Goal: Use online tool/utility: Utilize a website feature to perform a specific function

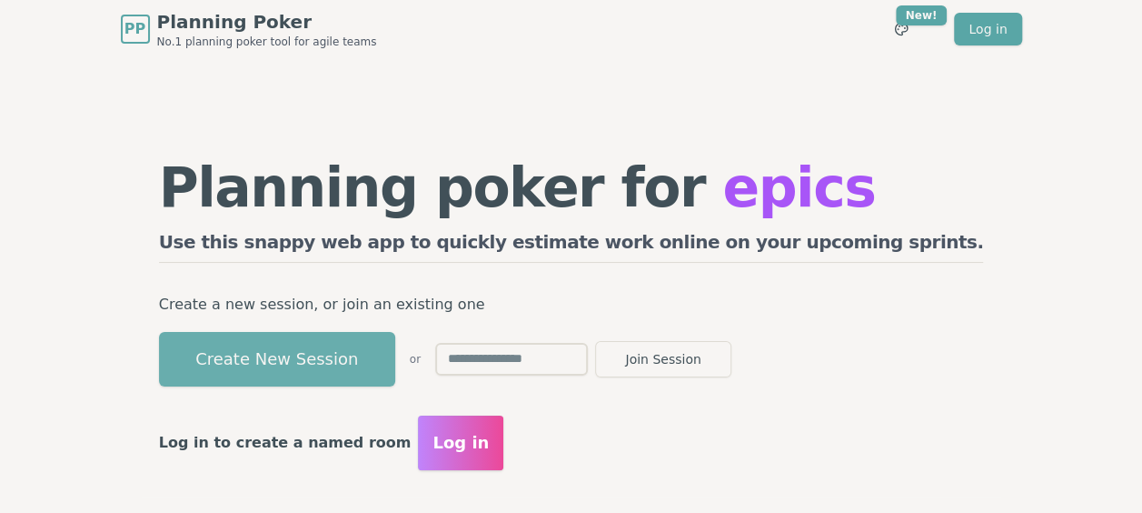
click at [395, 364] on button "Create New Session" at bounding box center [277, 359] width 236 height 55
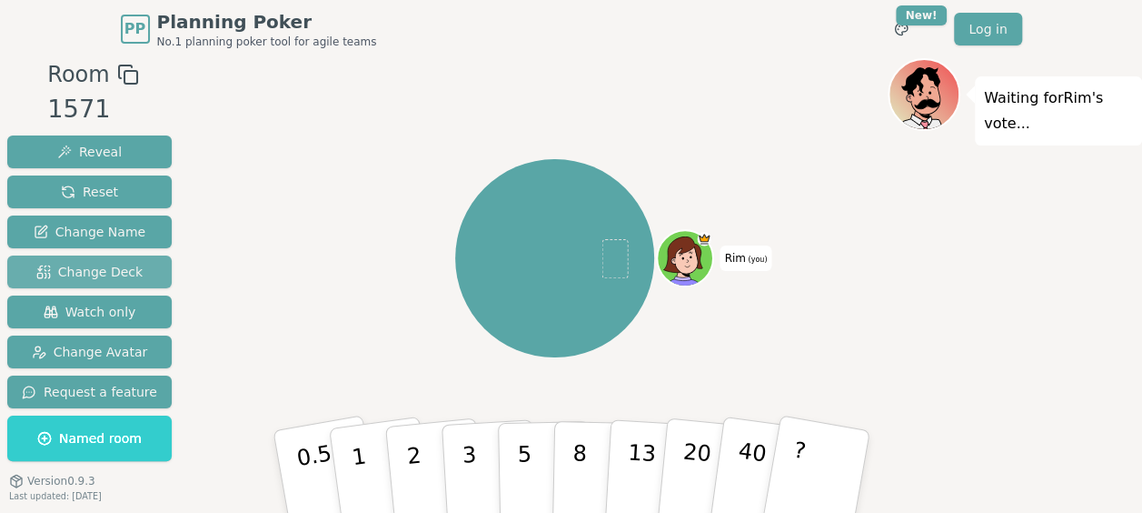
click at [134, 269] on button "Change Deck" at bounding box center [89, 271] width 164 height 33
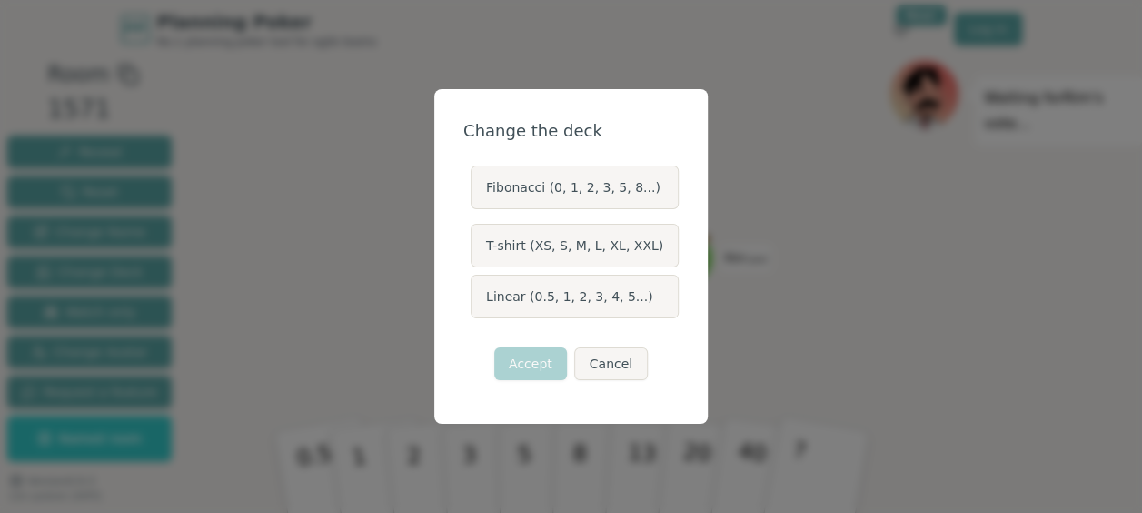
click at [513, 293] on label "Linear (0.5, 1, 2, 3, 4, 5...)" at bounding box center [575, 296] width 208 height 44
click at [477, 293] on button "Linear (0.5, 1, 2, 3, 4, 5...)" at bounding box center [470, 296] width 15 height 15
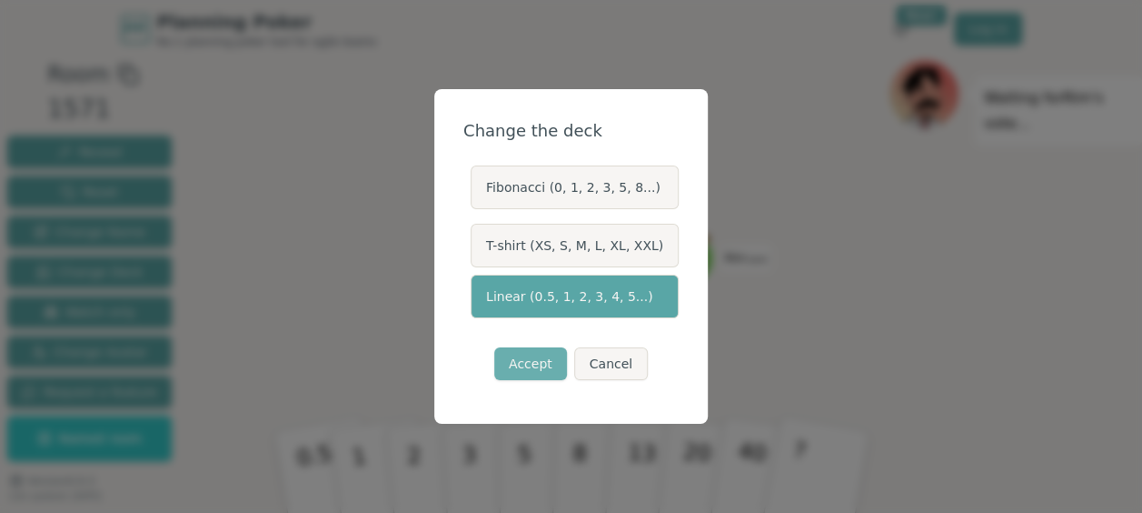
click at [551, 356] on button "Accept" at bounding box center [530, 363] width 73 height 33
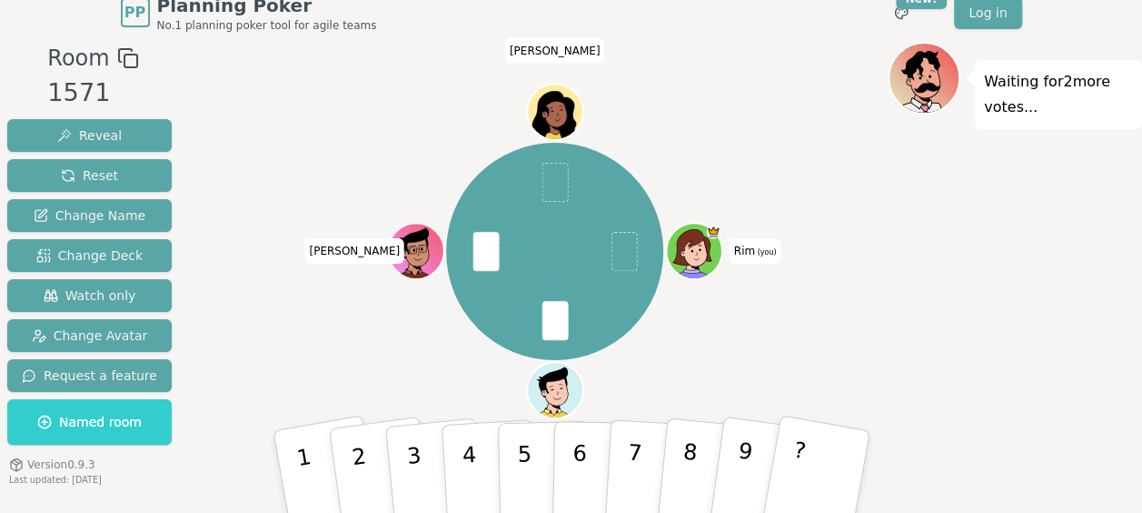
scroll to position [45, 0]
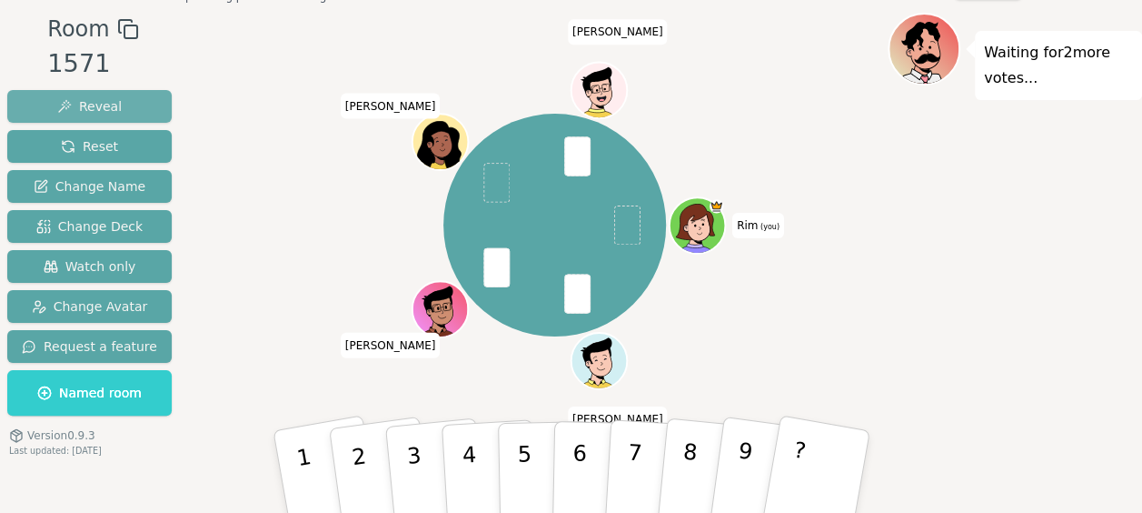
click at [124, 91] on button "Reveal" at bounding box center [89, 106] width 164 height 33
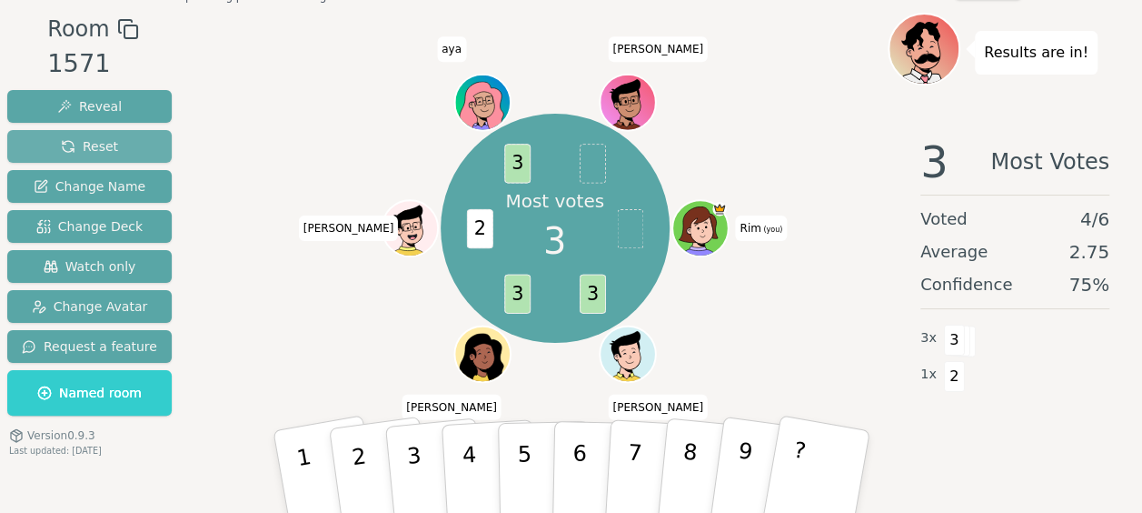
click at [126, 138] on button "Reset" at bounding box center [89, 146] width 164 height 33
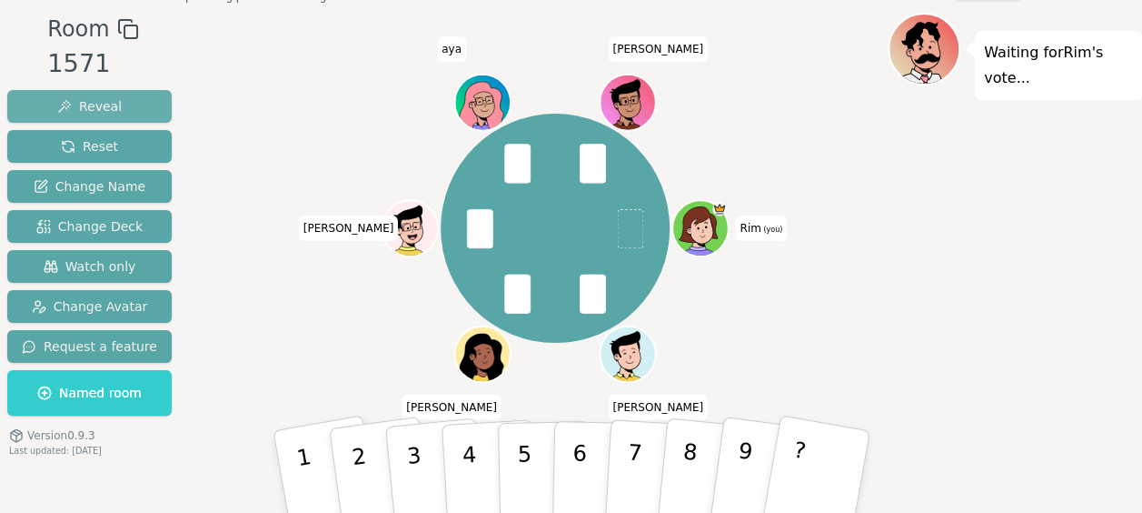
click at [100, 110] on span "Reveal" at bounding box center [89, 106] width 65 height 18
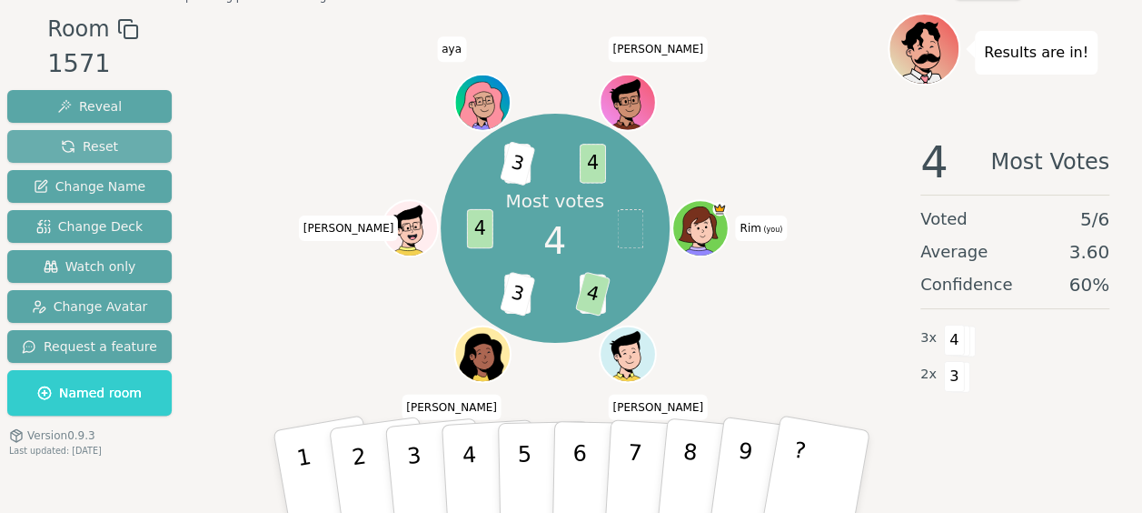
click at [127, 142] on button "Reset" at bounding box center [89, 146] width 164 height 33
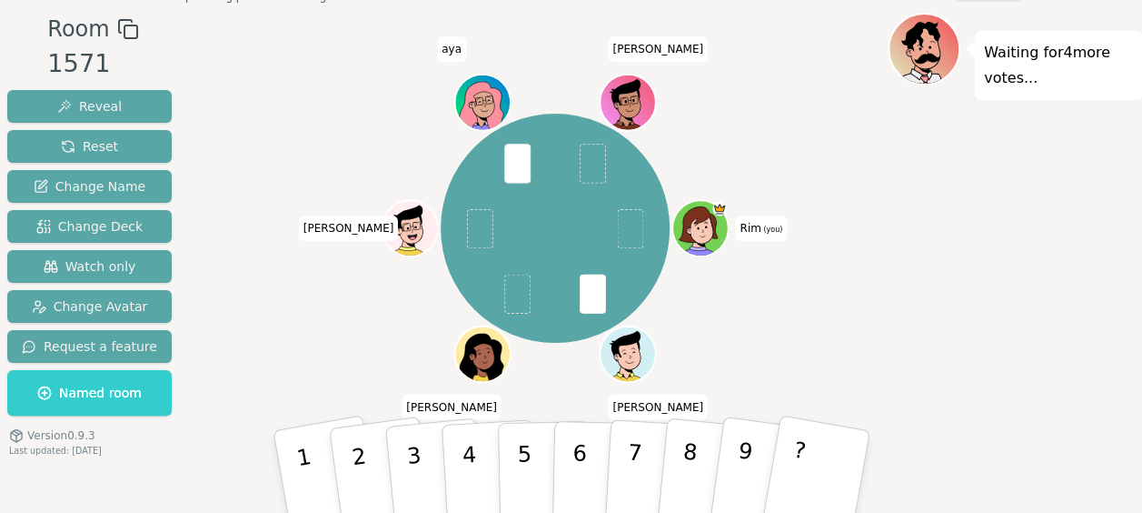
click at [1054, 327] on div "Waiting for 4 more votes..." at bounding box center [1015, 263] width 254 height 500
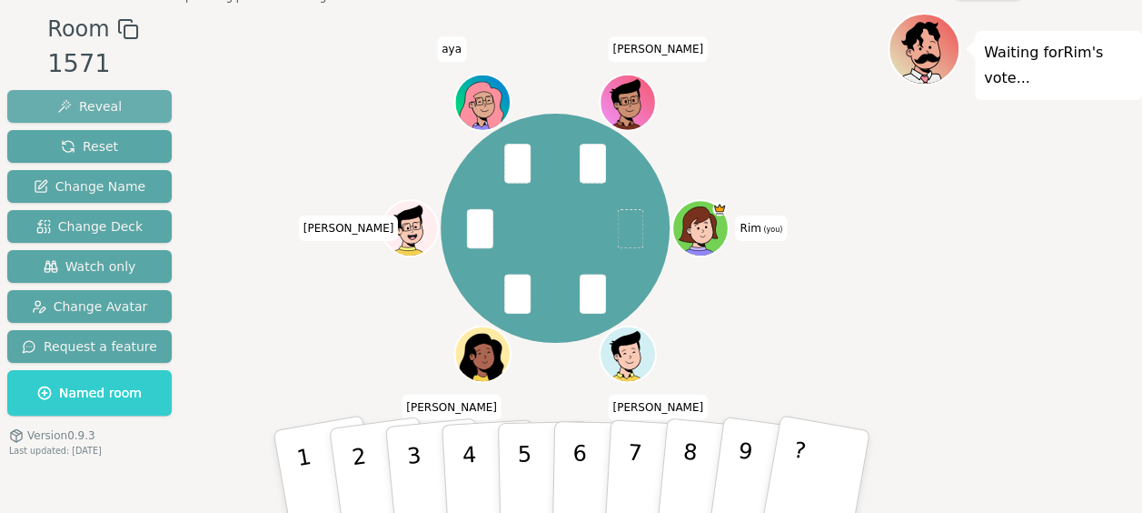
click at [107, 111] on span "Reveal" at bounding box center [89, 106] width 65 height 18
click at [115, 105] on button "Reveal" at bounding box center [89, 106] width 164 height 33
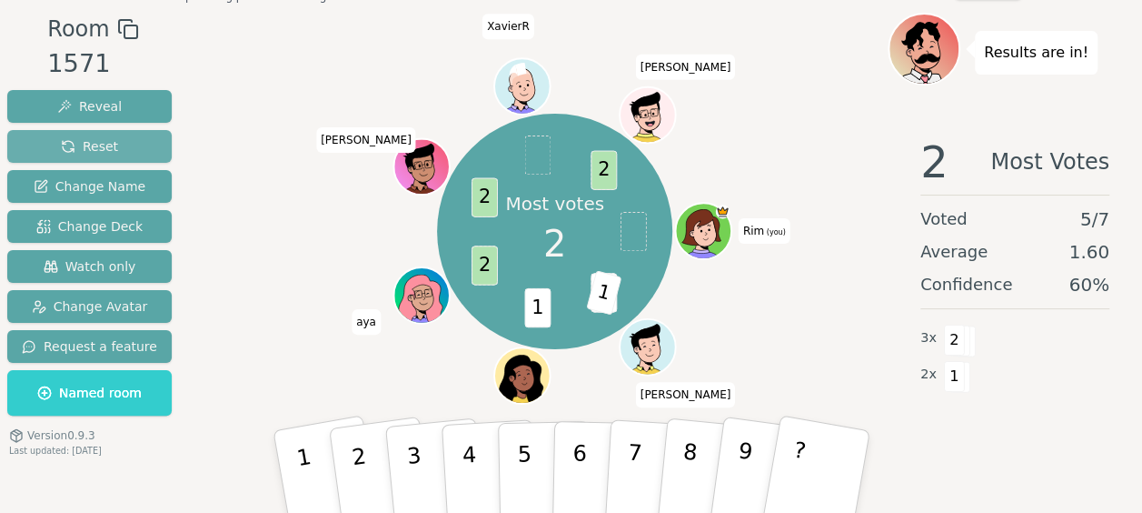
click at [116, 147] on button "Reset" at bounding box center [89, 146] width 164 height 33
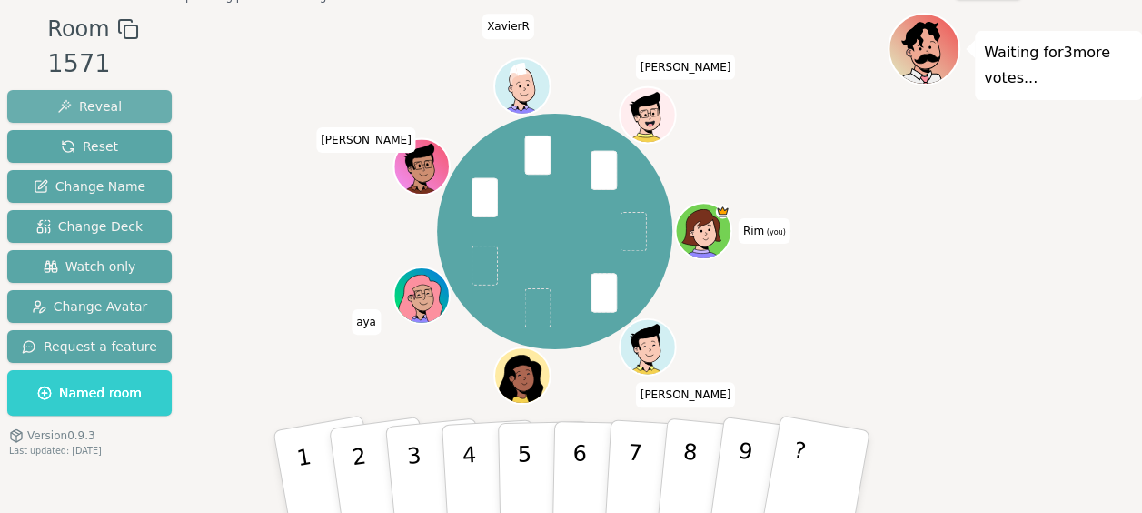
click at [109, 108] on span "Reveal" at bounding box center [89, 106] width 65 height 18
click at [132, 100] on button "Reveal" at bounding box center [89, 106] width 164 height 33
